Goal: Task Accomplishment & Management: Complete application form

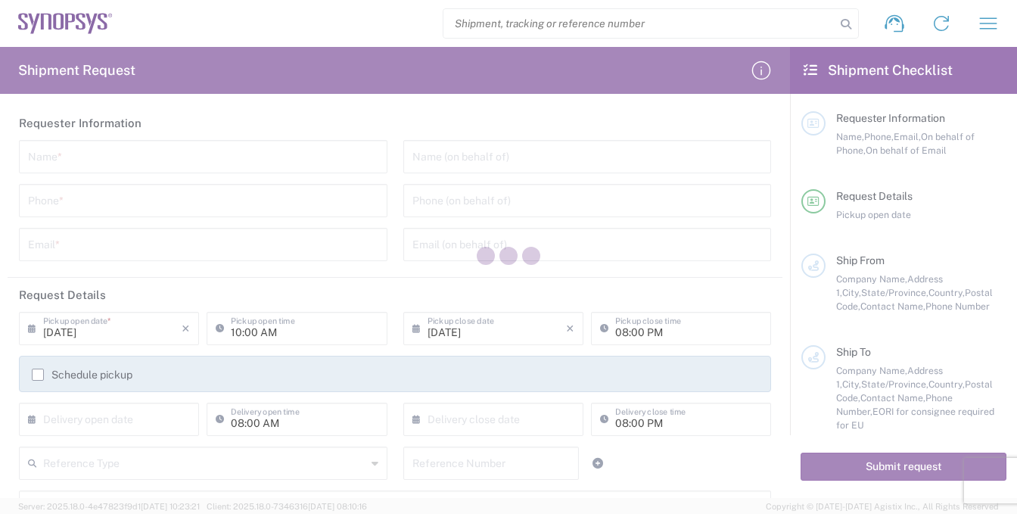
click at [58, 160] on div at bounding box center [508, 257] width 1017 height 514
type input "[GEOGRAPHIC_DATA]"
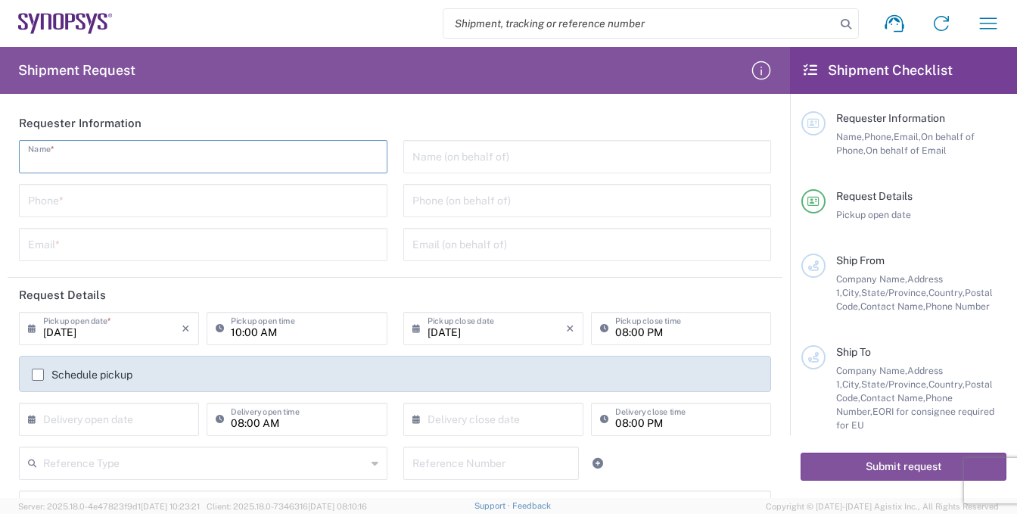
drag, startPoint x: 63, startPoint y: 158, endPoint x: 64, endPoint y: 166, distance: 7.6
click at [64, 166] on input "text" at bounding box center [203, 155] width 350 height 26
type input "r"
type input "[PERSON_NAME]"
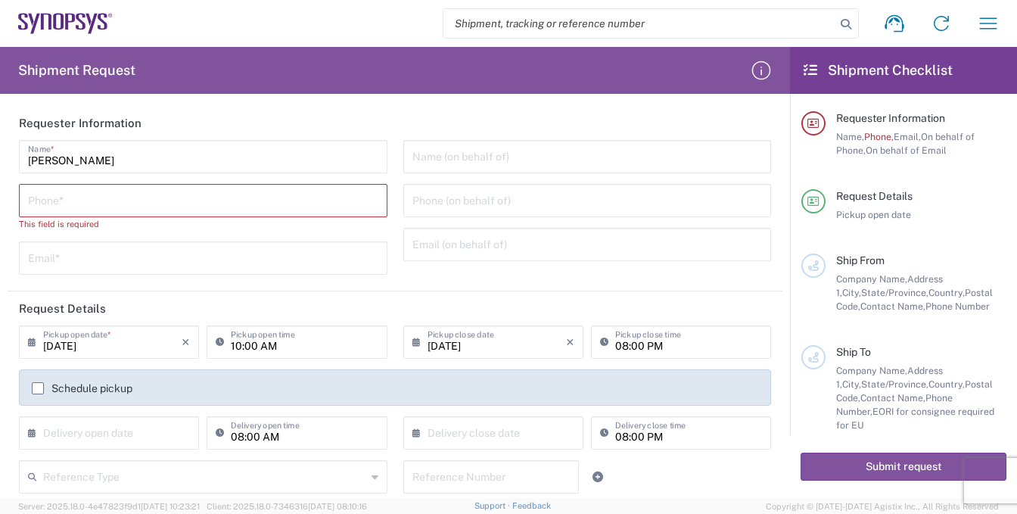
click at [121, 218] on div "[PERSON_NAME] Name * Phone * This field is required Email *" at bounding box center [203, 212] width 385 height 145
click at [129, 207] on input "tel" at bounding box center [203, 199] width 350 height 26
type input "8585762600"
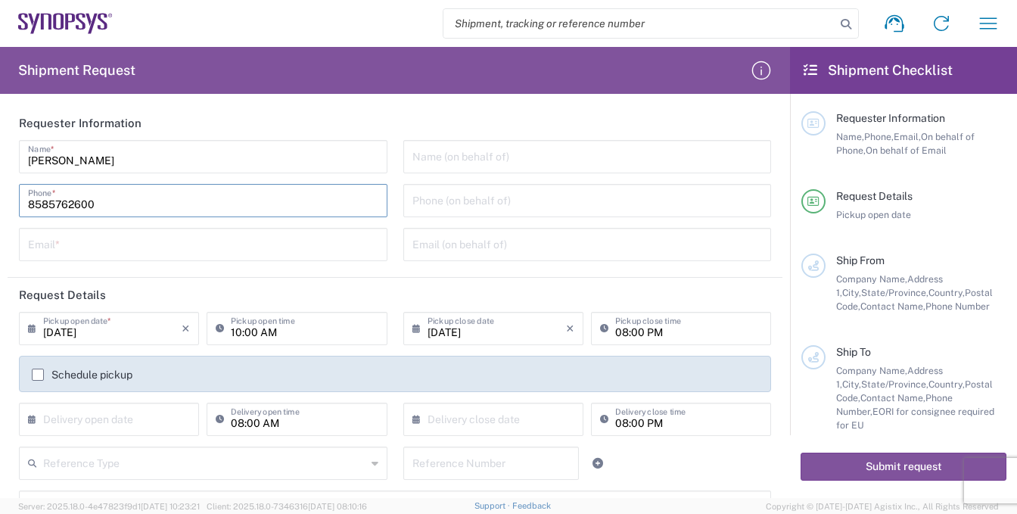
click at [95, 251] on input "text" at bounding box center [203, 243] width 350 height 26
type input "[EMAIL_ADDRESS][DOMAIN_NAME]"
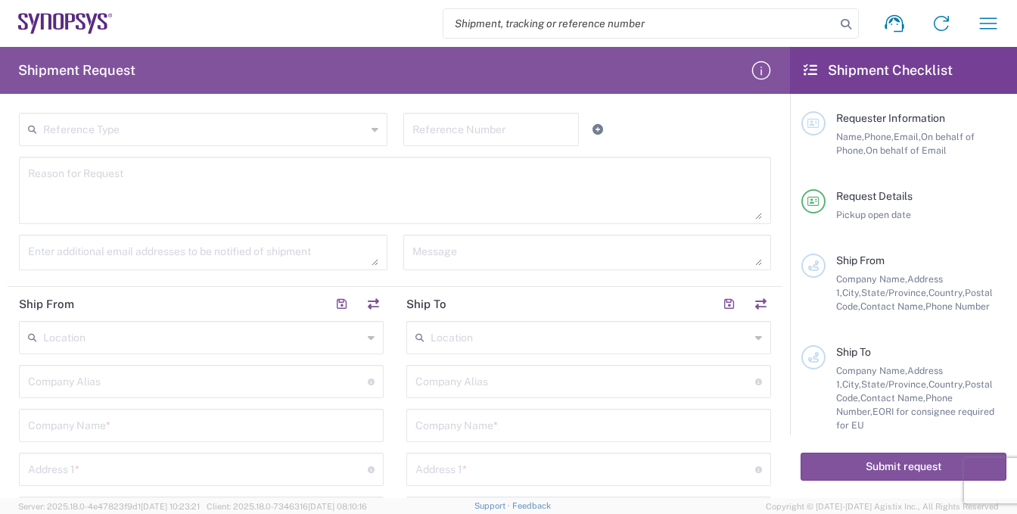
scroll to position [454, 0]
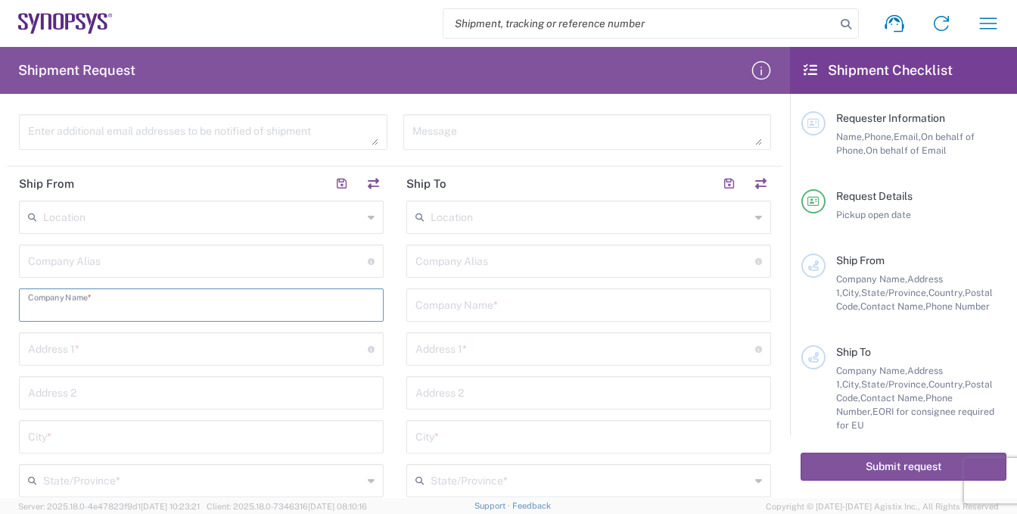
click at [109, 307] on input "text" at bounding box center [201, 304] width 347 height 26
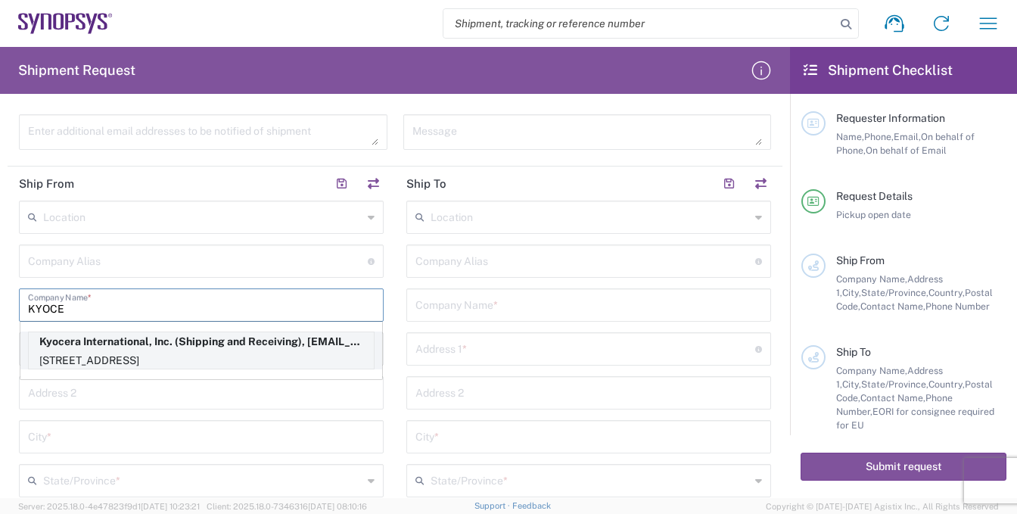
type input "KYOCE"
click at [46, 347] on p "Kyocera International, Inc. (Shipping and Receiving), [EMAIL_ADDRESS][DOMAIN_NA…" at bounding box center [201, 341] width 345 height 19
type input "Kyocera"
type input "Kyocera International, Inc."
type input "[STREET_ADDRESS]"
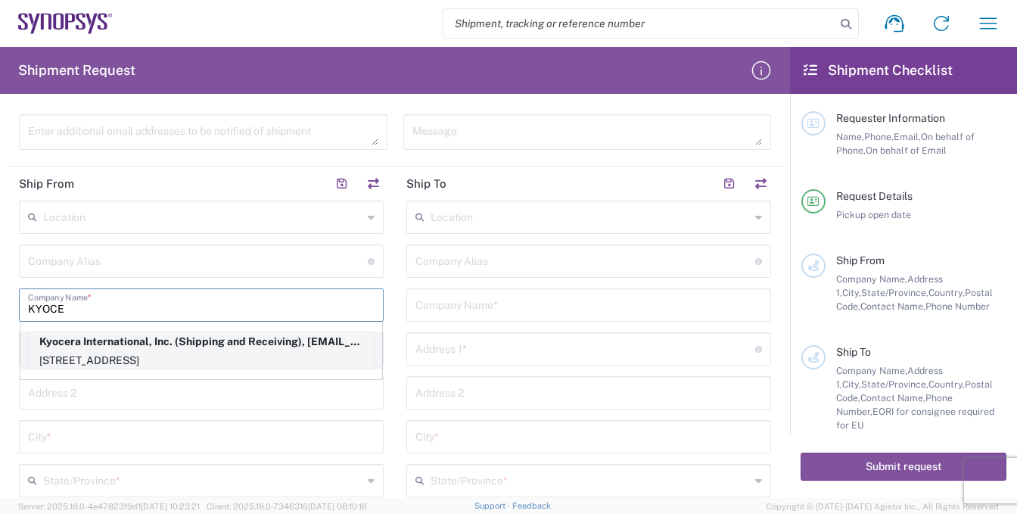
type input "[GEOGRAPHIC_DATA]"
type input "[US_STATE]"
type input "92123"
type input "Shipping and Receiving"
type input "8585762600"
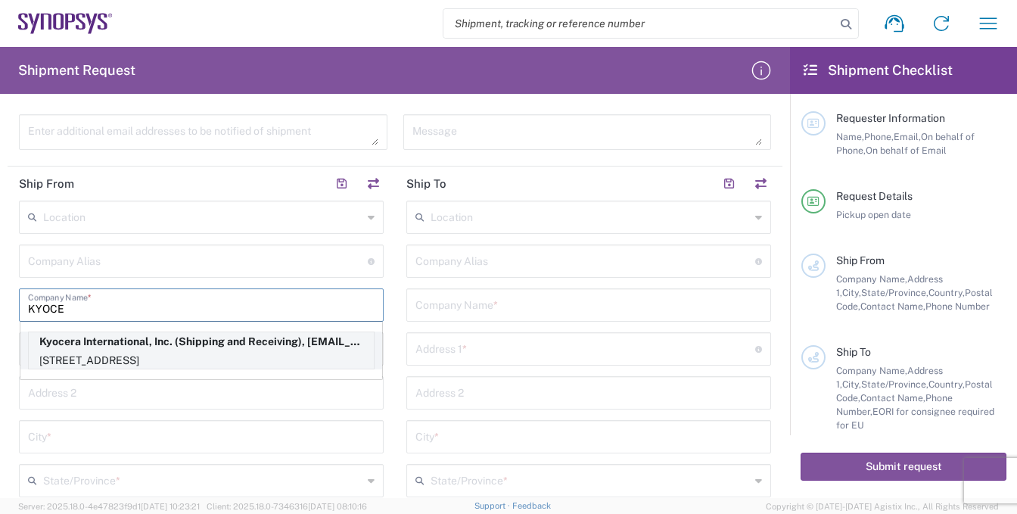
type input "[EMAIL_ADDRESS][DOMAIN_NAME]"
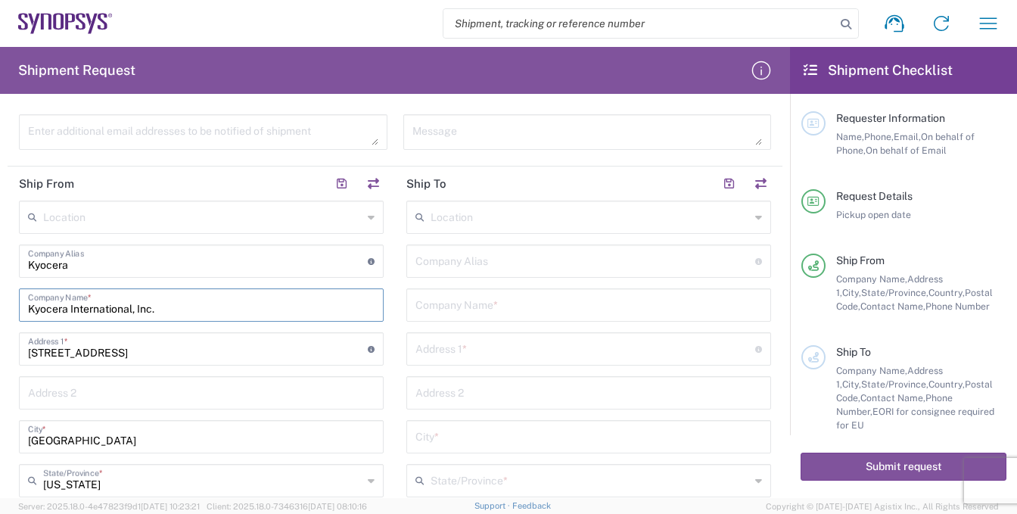
click at [532, 309] on input "text" at bounding box center [589, 304] width 347 height 26
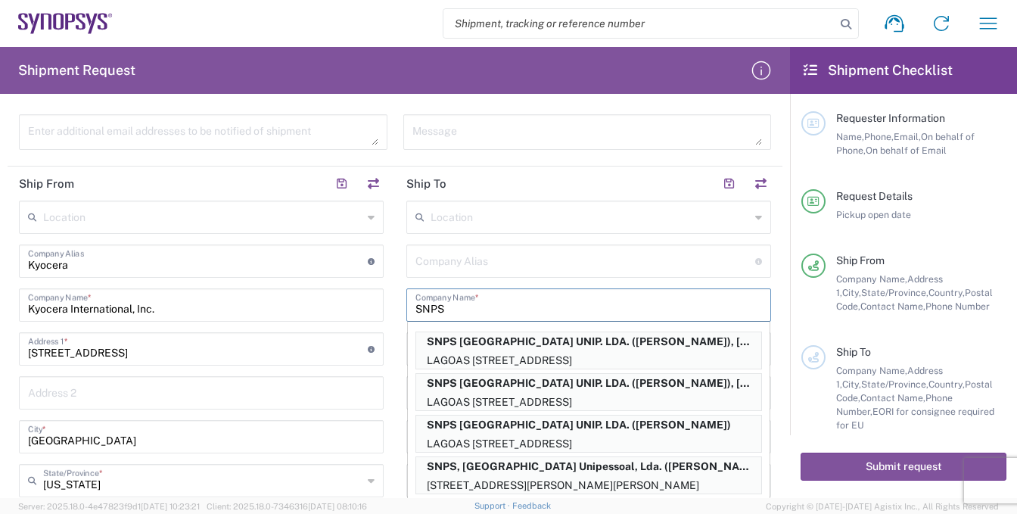
scroll to position [797, 0]
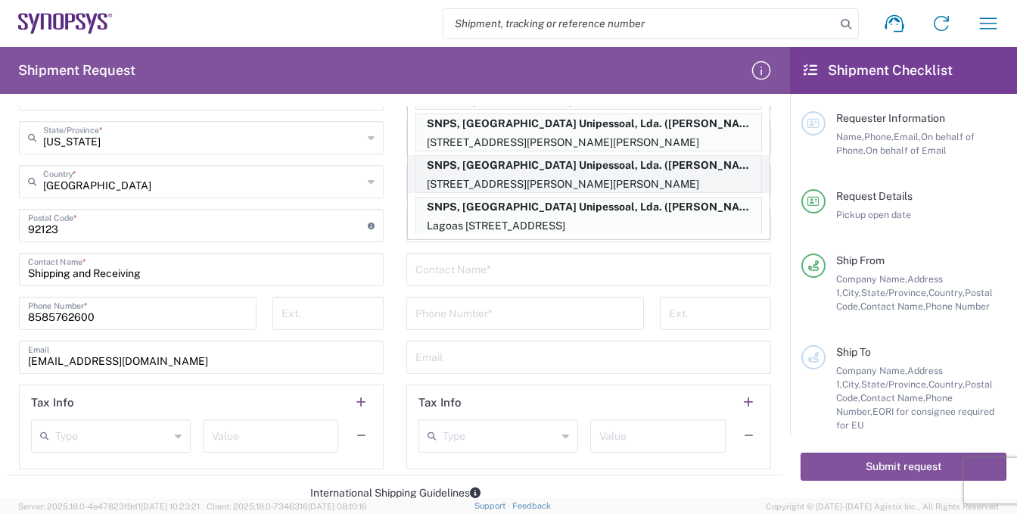
click at [633, 168] on p "SNPS, [GEOGRAPHIC_DATA] Unipessoal, Lda. ([PERSON_NAME]), [PERSON_NAME][EMAIL_A…" at bounding box center [588, 165] width 345 height 19
type input "SNPS, [GEOGRAPHIC_DATA] Unipessoal, Lda."
type input "[STREET_ADDRESS][PERSON_NAME]"
type input "Edificio das Technologias 3rd Floor"
type input "[PERSON_NAME]"
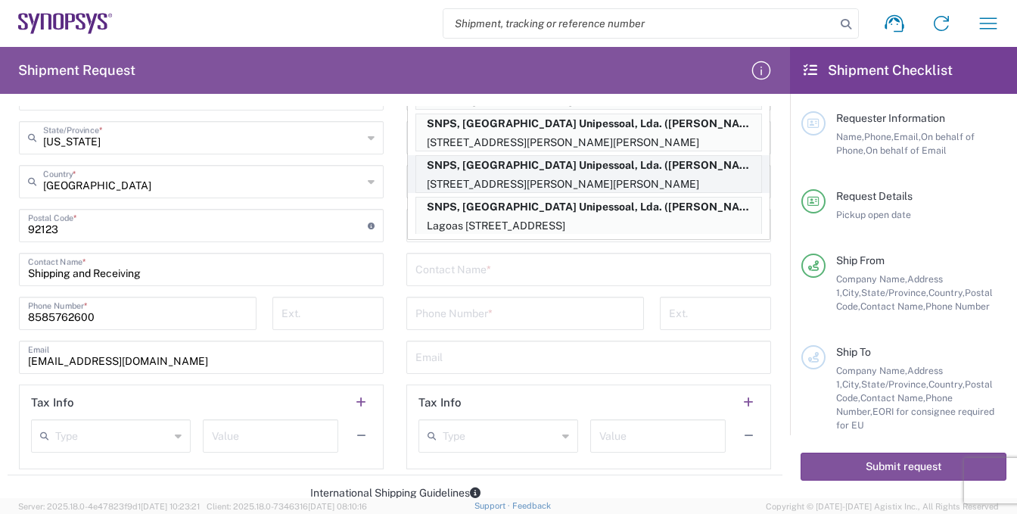
type input "[GEOGRAPHIC_DATA]"
type input "4470-605"
type input "[PERSON_NAME]"
type input "[PHONE_NUMBER]"
type input "[PERSON_NAME][EMAIL_ADDRESS][DOMAIN_NAME]"
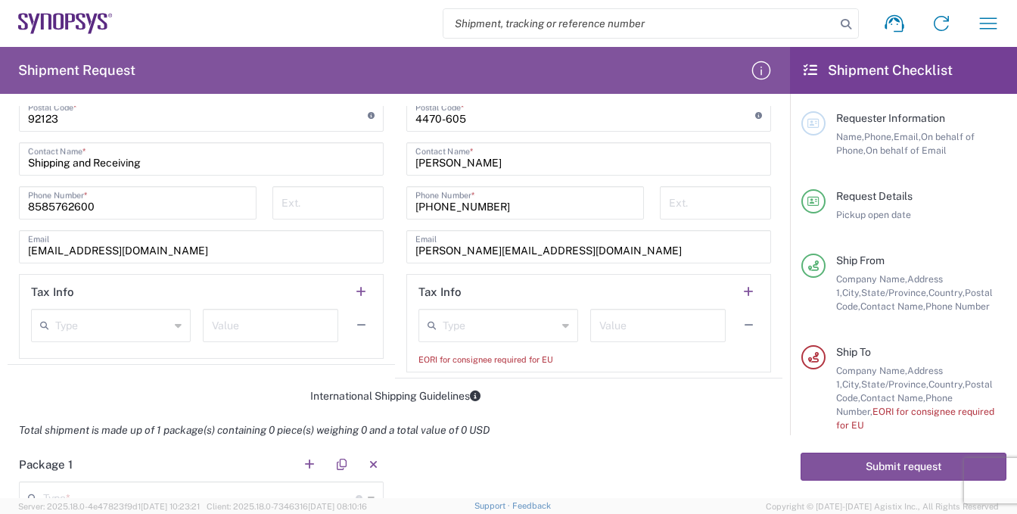
scroll to position [908, 0]
click at [562, 319] on icon at bounding box center [565, 325] width 7 height 24
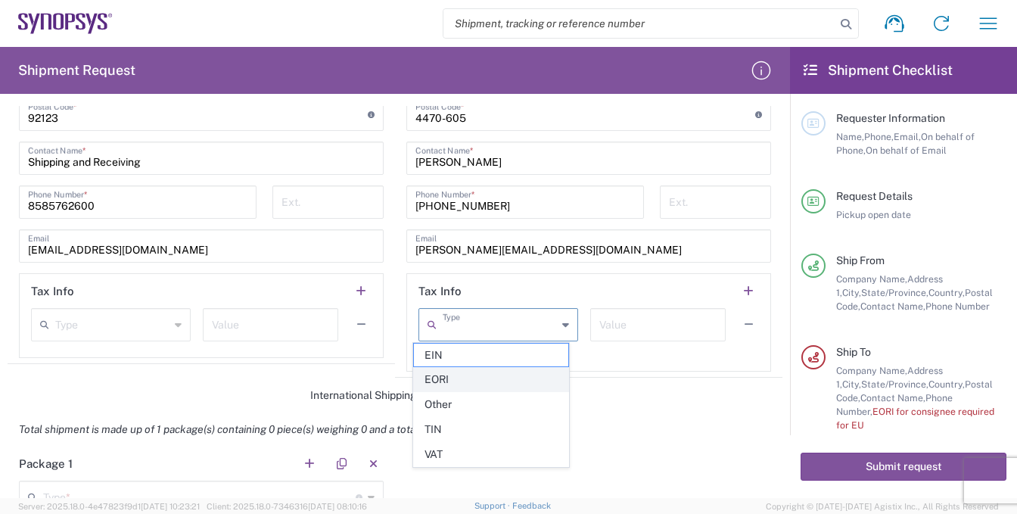
click at [462, 381] on span "EORI" at bounding box center [491, 379] width 154 height 23
type input "EORI"
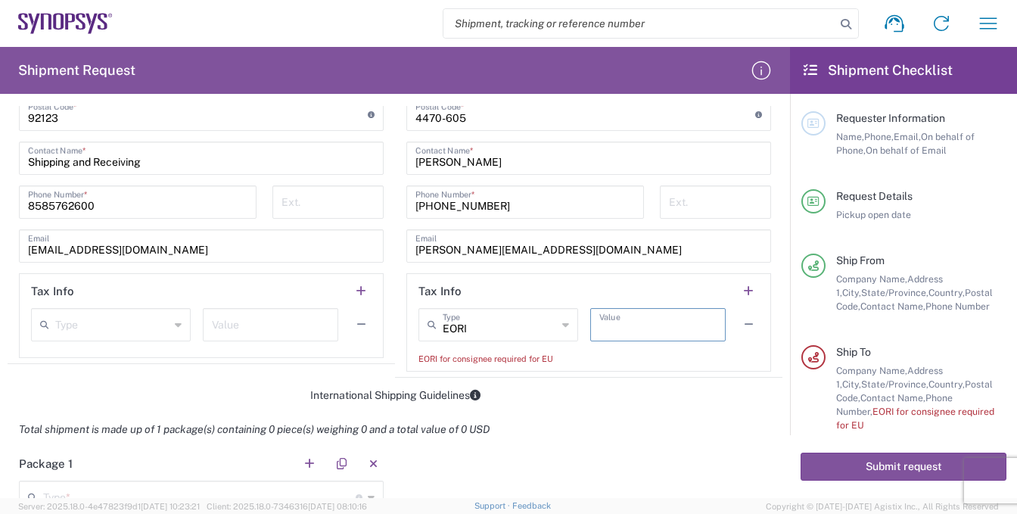
click at [622, 320] on input "text" at bounding box center [657, 323] width 117 height 26
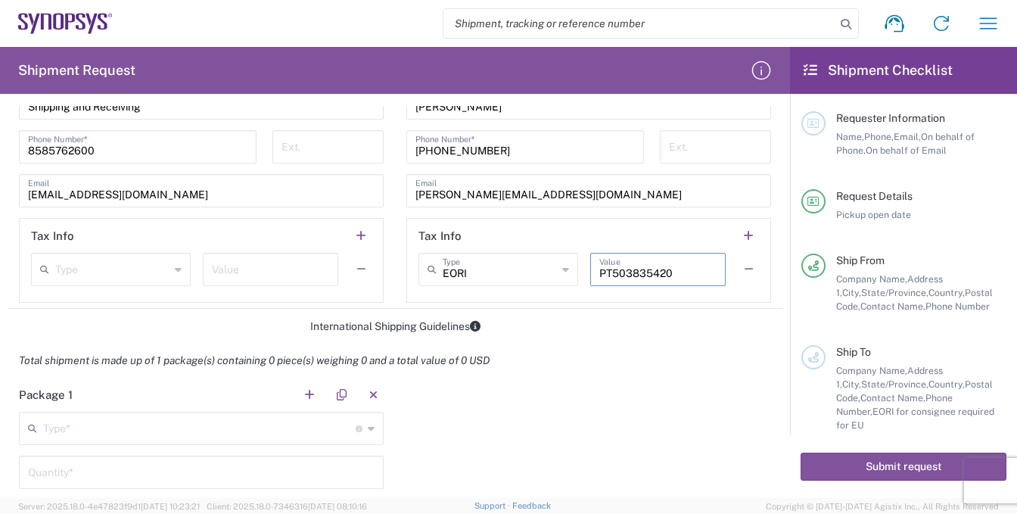
scroll to position [1135, 0]
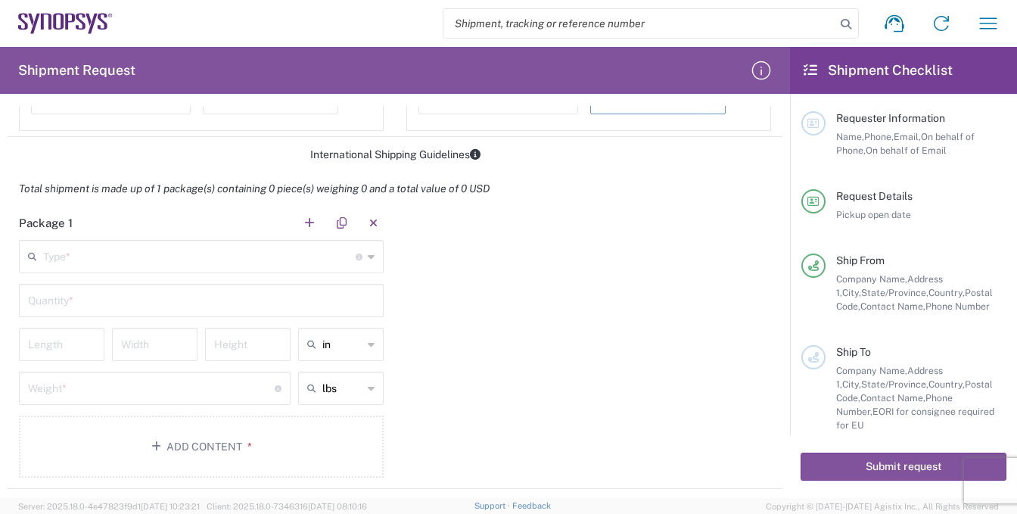
type input "PT503835420"
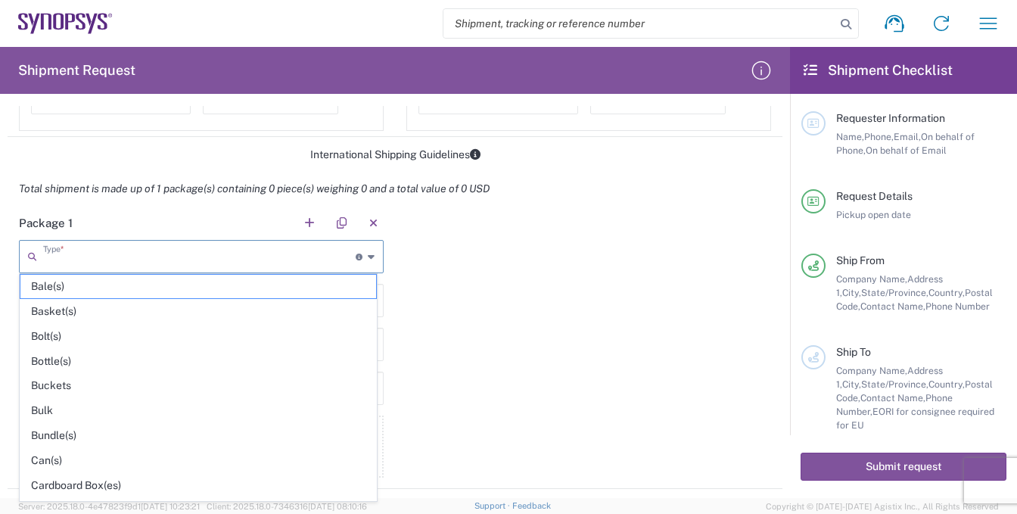
click at [109, 261] on input "text" at bounding box center [199, 255] width 313 height 26
click at [85, 483] on span "Cardboard Box(es)" at bounding box center [198, 485] width 356 height 23
type input "Cardboard Box(es)"
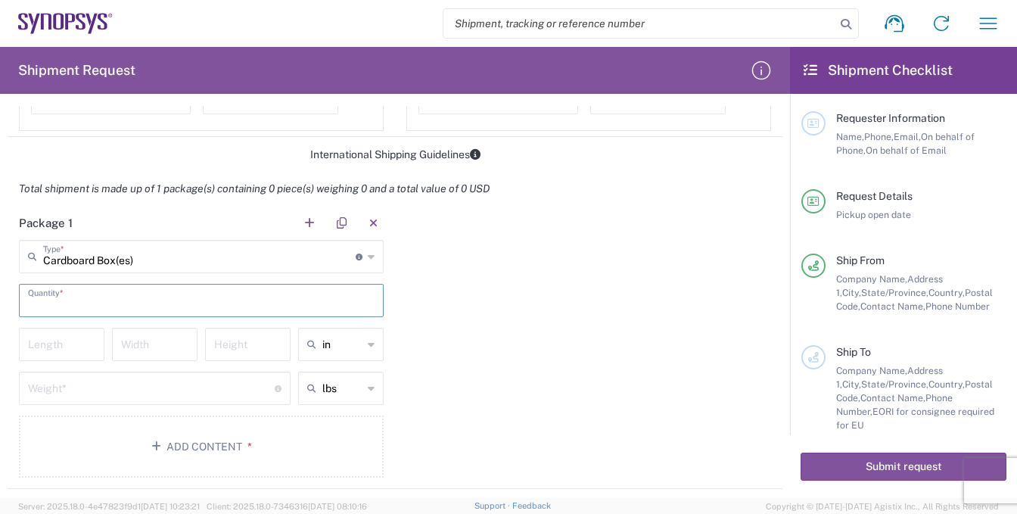
click at [79, 300] on input "text" at bounding box center [201, 299] width 347 height 26
type input "1"
click at [435, 305] on div "Package 1 Cardboard Box(es) Type * Material used to package goods Bale(s) Baske…" at bounding box center [395, 347] width 775 height 283
click at [79, 348] on input "number" at bounding box center [61, 343] width 67 height 26
type input "14"
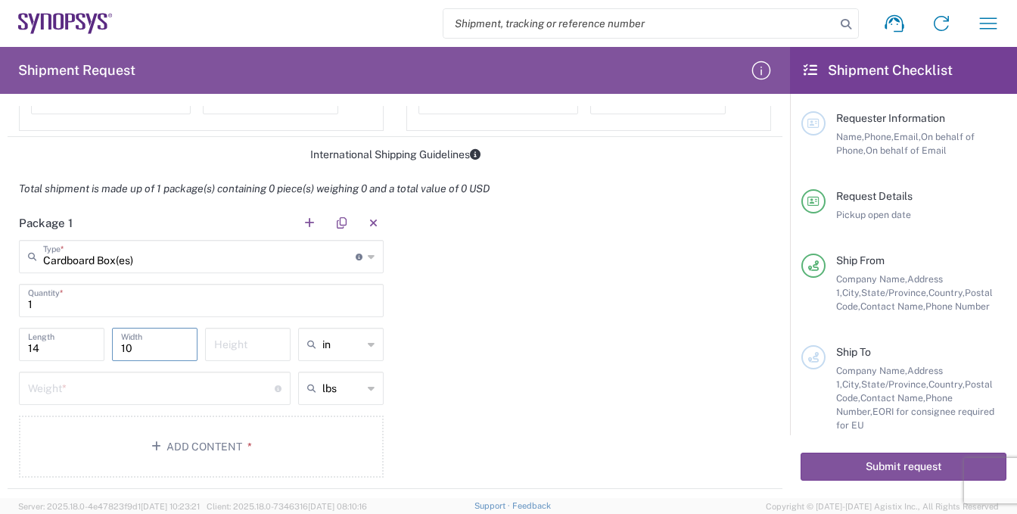
type input "10"
click at [61, 387] on input "number" at bounding box center [151, 387] width 247 height 26
type input "3"
click at [213, 442] on button "Add Content *" at bounding box center [201, 447] width 365 height 62
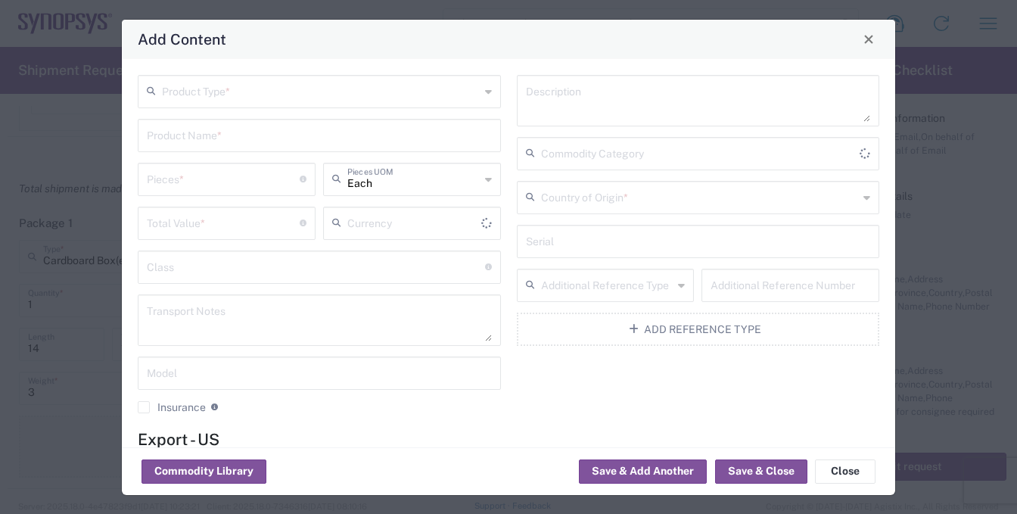
type input "US Dollar"
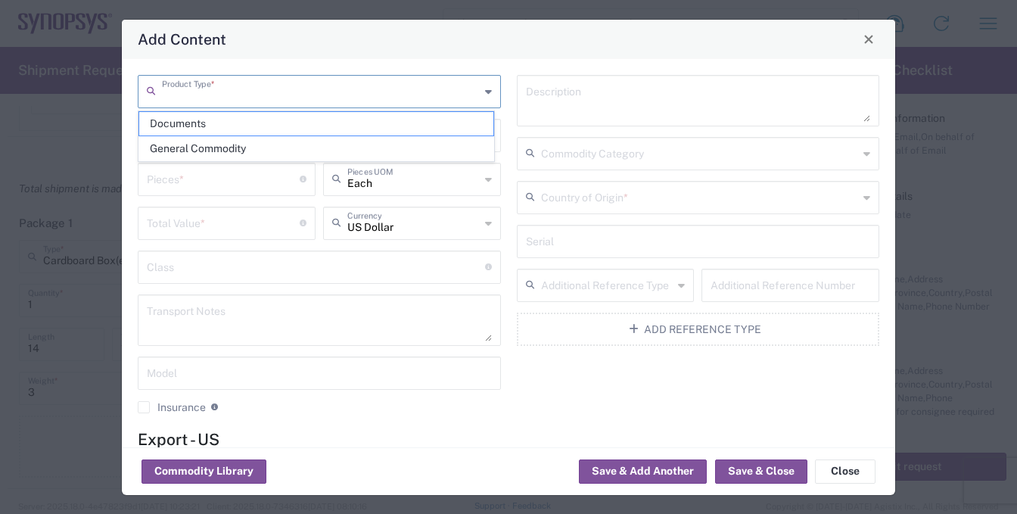
click at [265, 98] on input "text" at bounding box center [321, 90] width 318 height 26
click at [230, 151] on span "General Commodity" at bounding box center [316, 148] width 354 height 23
type input "General Commodity"
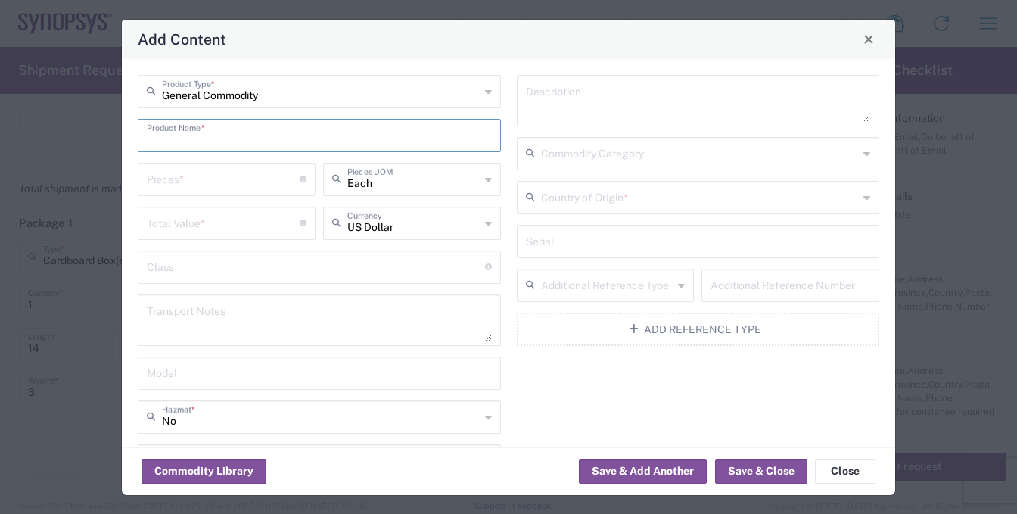
click at [233, 135] on input "text" at bounding box center [319, 134] width 345 height 26
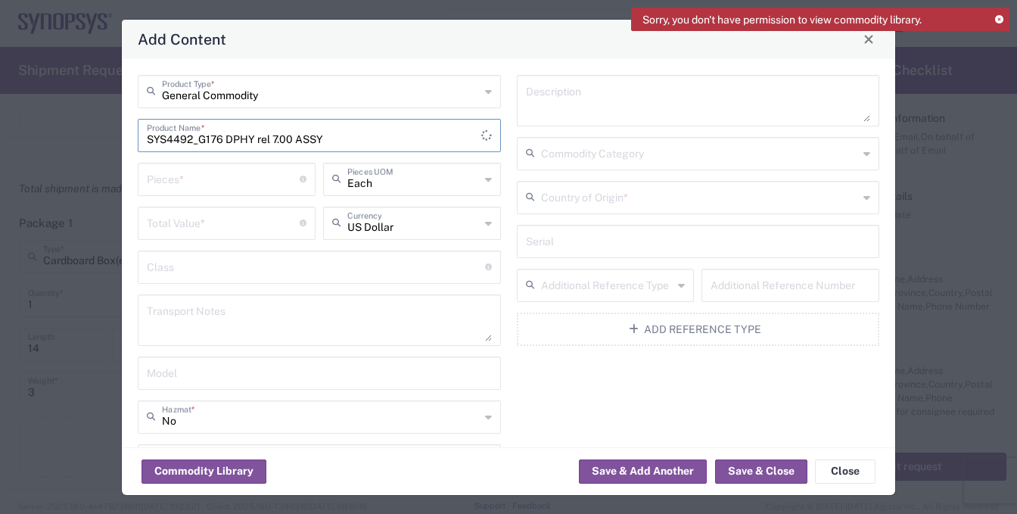
type input "SYS4492_G176 DPHY rel 7.00 ASSY"
click at [215, 181] on input "number" at bounding box center [223, 178] width 153 height 26
type input "19"
click at [218, 221] on input "number" at bounding box center [223, 222] width 153 height 26
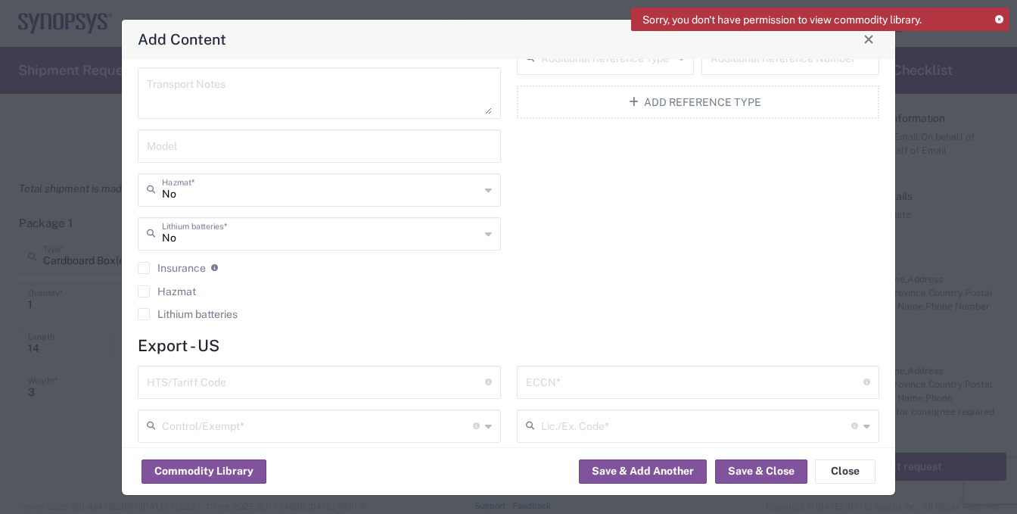
scroll to position [369, 0]
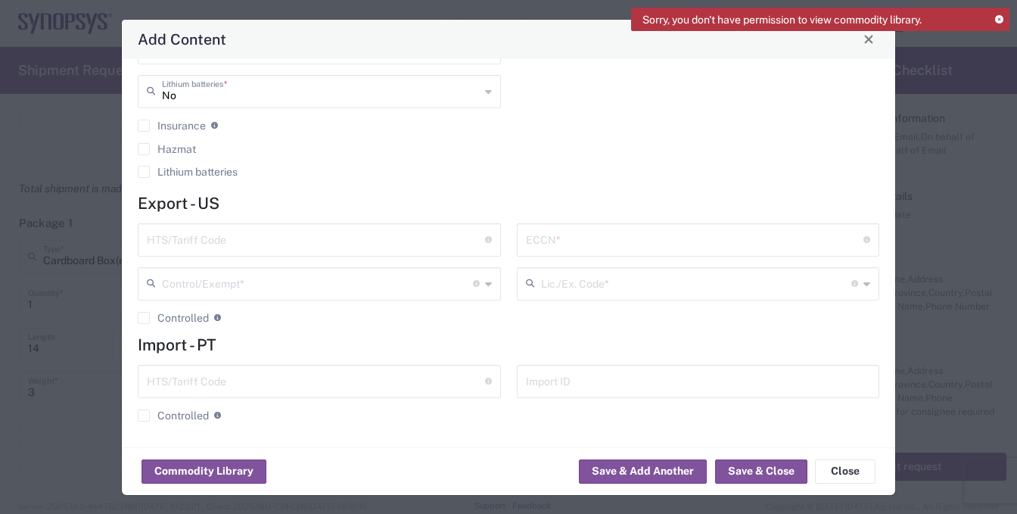
type input "3857"
click at [249, 231] on input "text" at bounding box center [316, 239] width 338 height 26
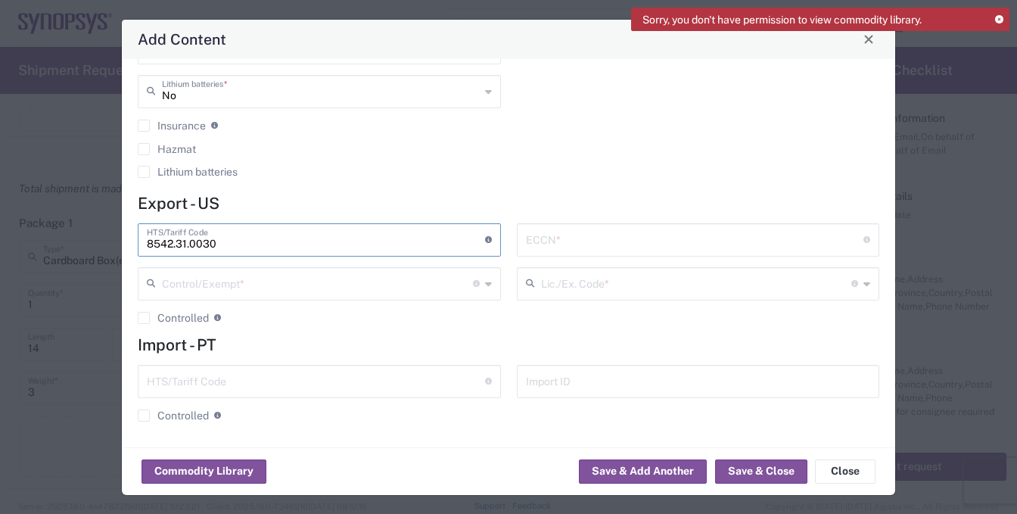
type input "8542.31.0030"
click at [230, 281] on input "text" at bounding box center [317, 282] width 311 height 26
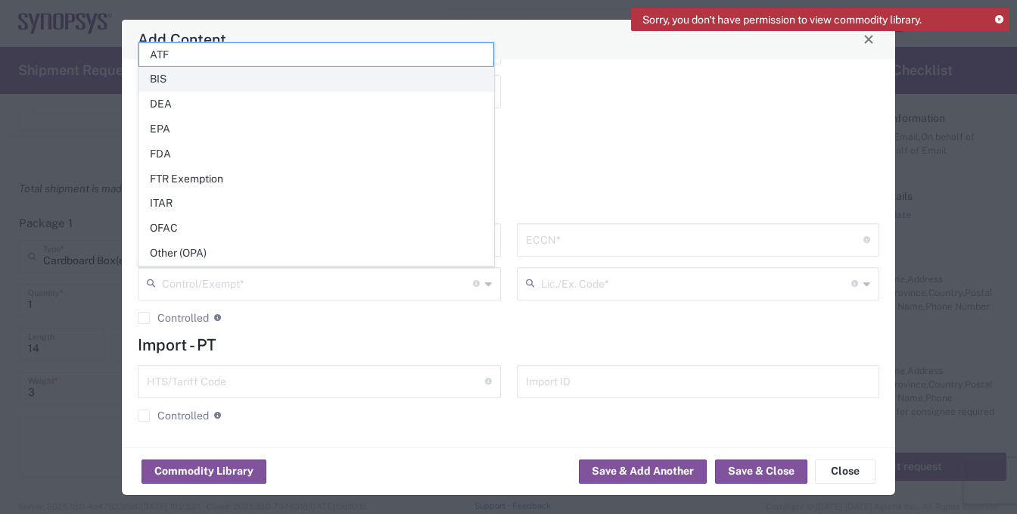
click at [173, 82] on span "BIS" at bounding box center [316, 78] width 354 height 23
type input "BIS"
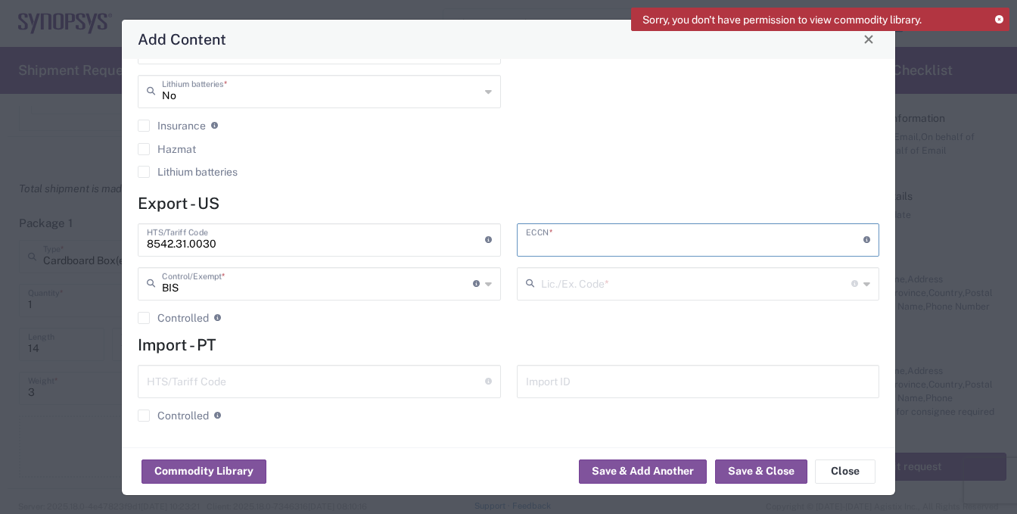
click at [571, 237] on input "text" at bounding box center [695, 239] width 338 height 26
type input "3A992.a"
click at [598, 289] on input "text" at bounding box center [696, 282] width 311 height 26
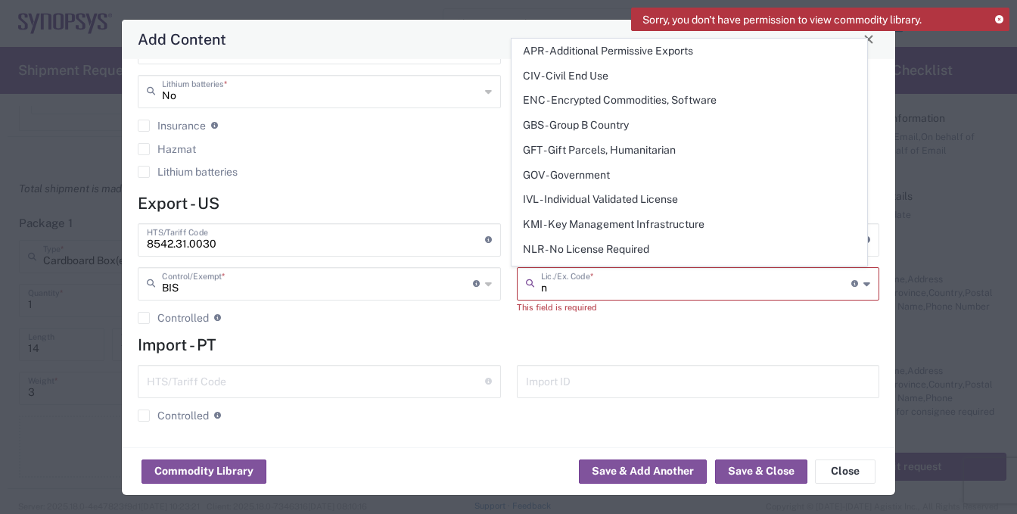
click at [595, 249] on span "NLR - No License Required" at bounding box center [689, 249] width 354 height 23
type input "NLR - No License Required"
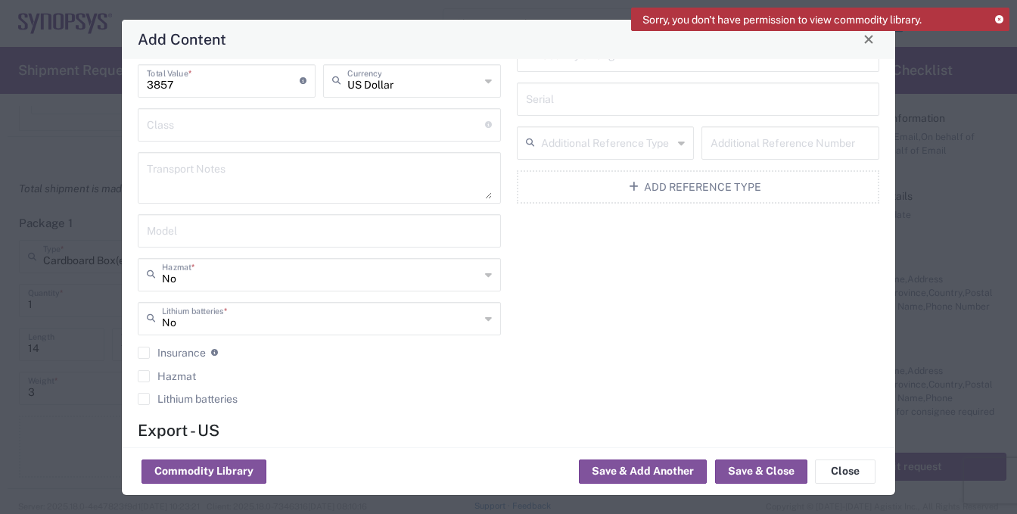
scroll to position [0, 0]
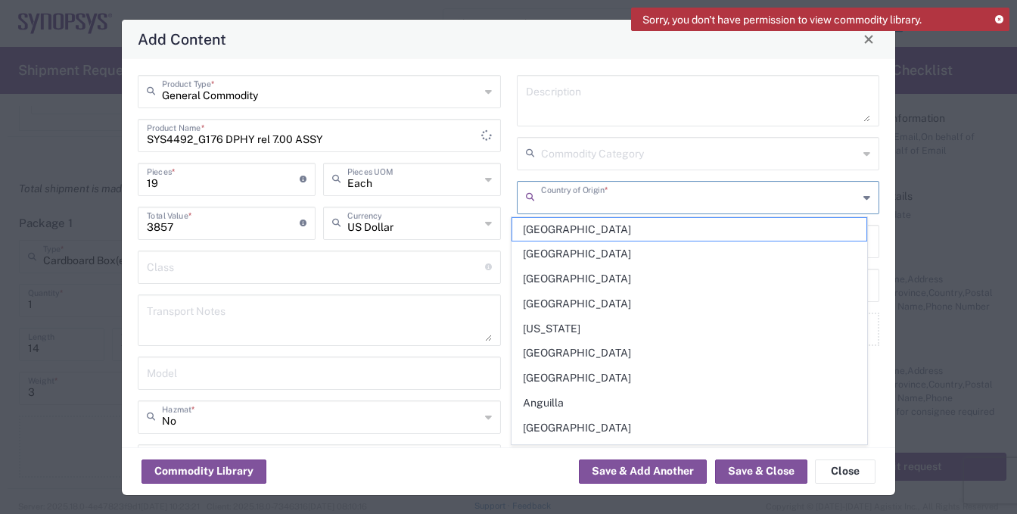
click at [624, 193] on input "text" at bounding box center [700, 196] width 318 height 26
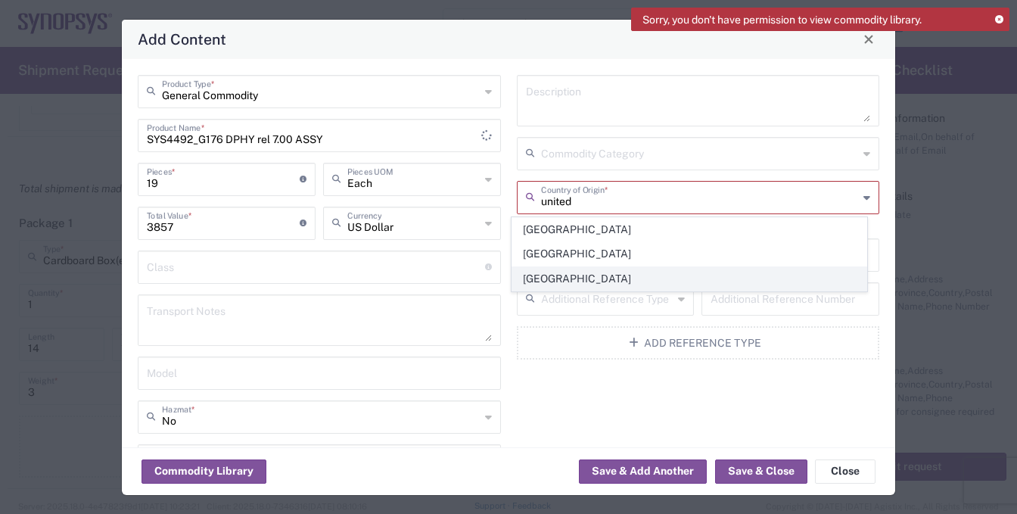
click at [559, 278] on span "[GEOGRAPHIC_DATA]" at bounding box center [689, 278] width 354 height 23
type input "[GEOGRAPHIC_DATA]"
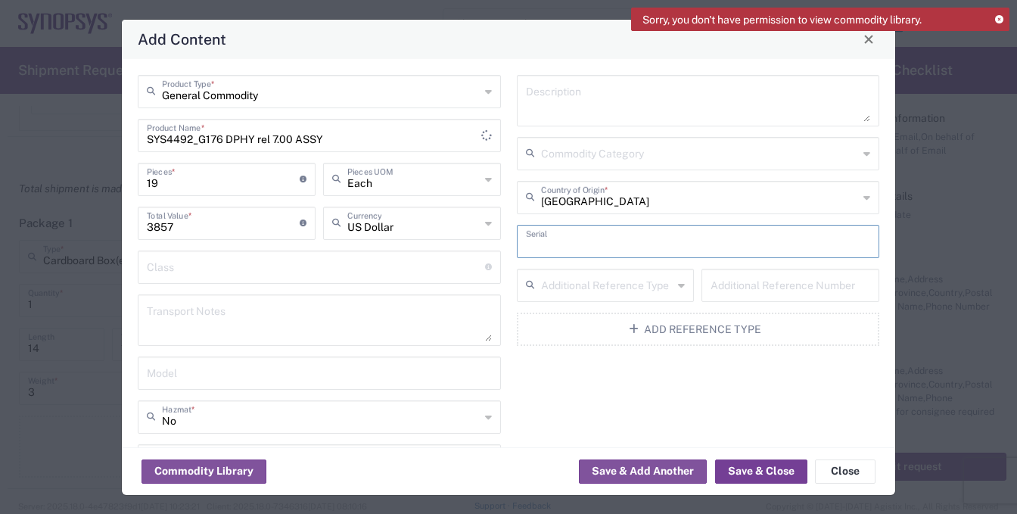
click at [756, 472] on button "Save & Close" at bounding box center [761, 471] width 92 height 24
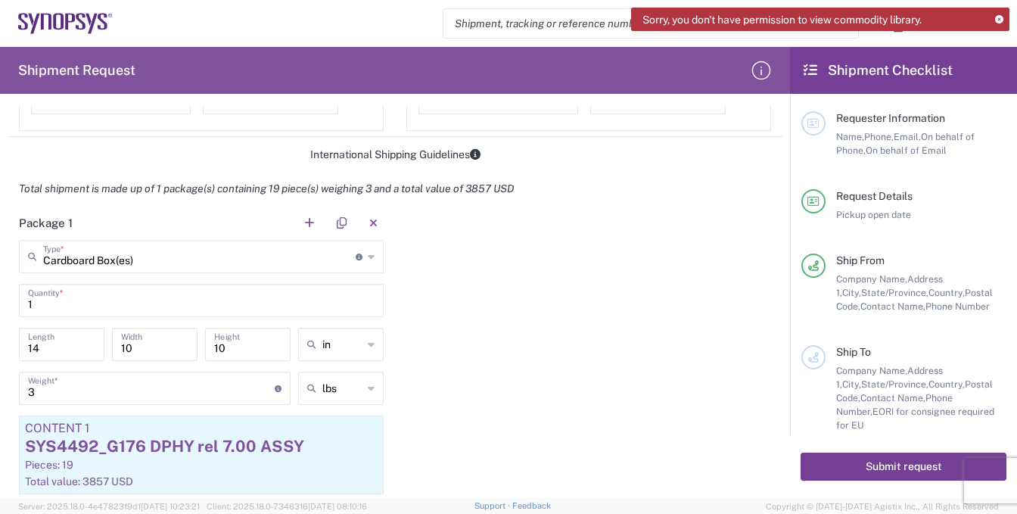
click at [884, 464] on button "Submit request" at bounding box center [904, 467] width 206 height 28
